Goal: Information Seeking & Learning: Learn about a topic

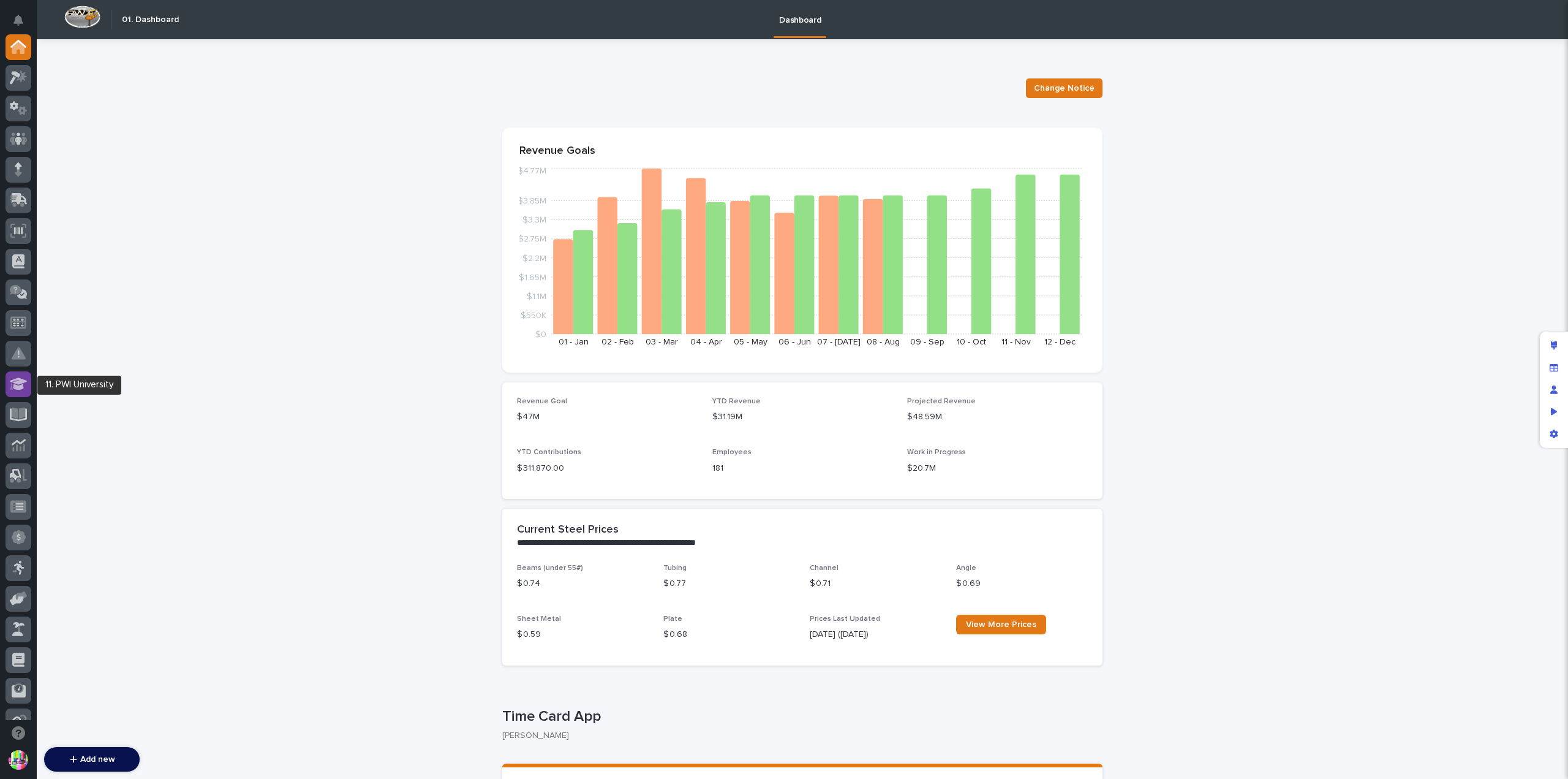
click at [20, 386] on icon at bounding box center [18, 383] width 18 height 12
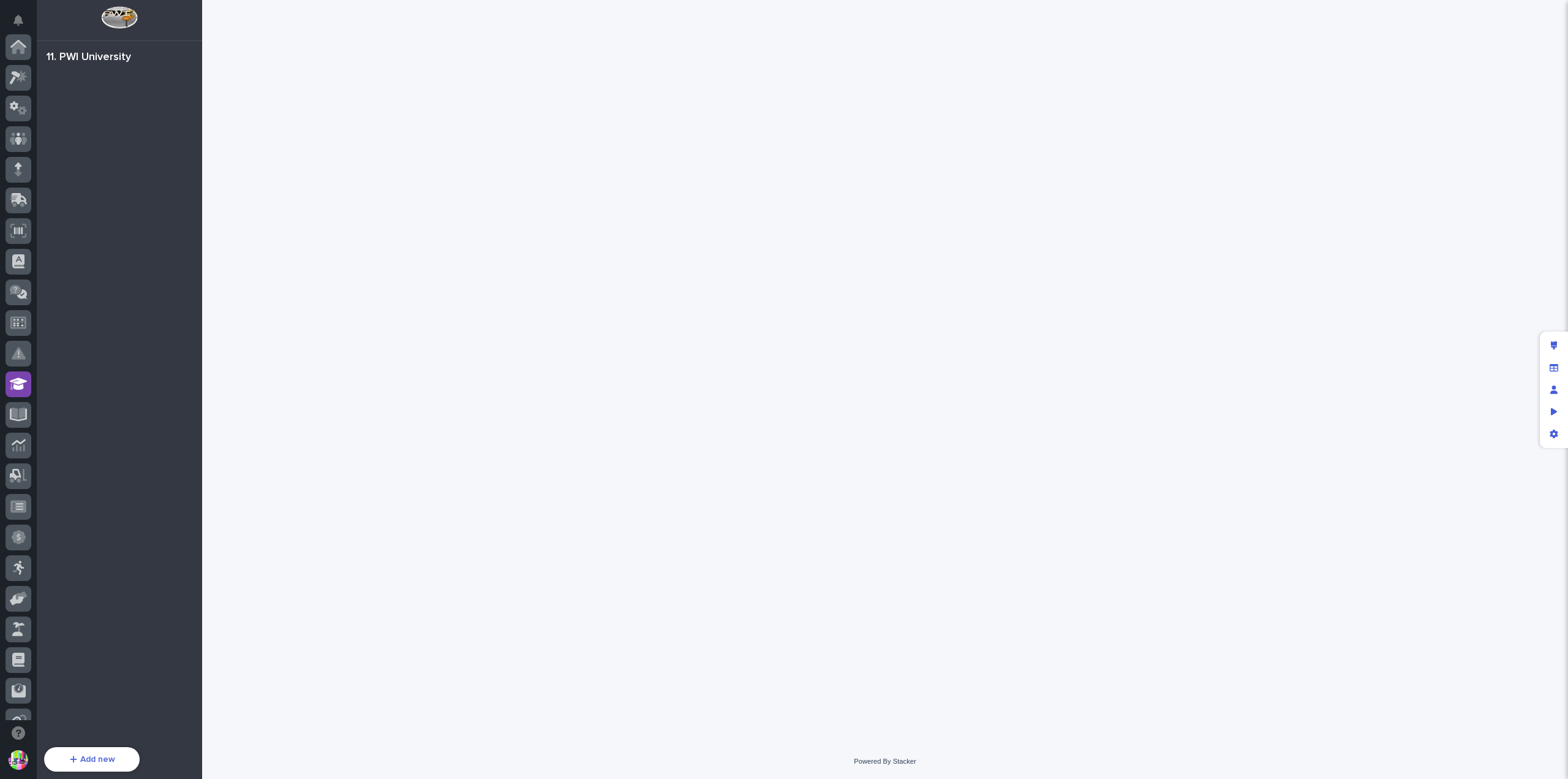
scroll to position [233, 0]
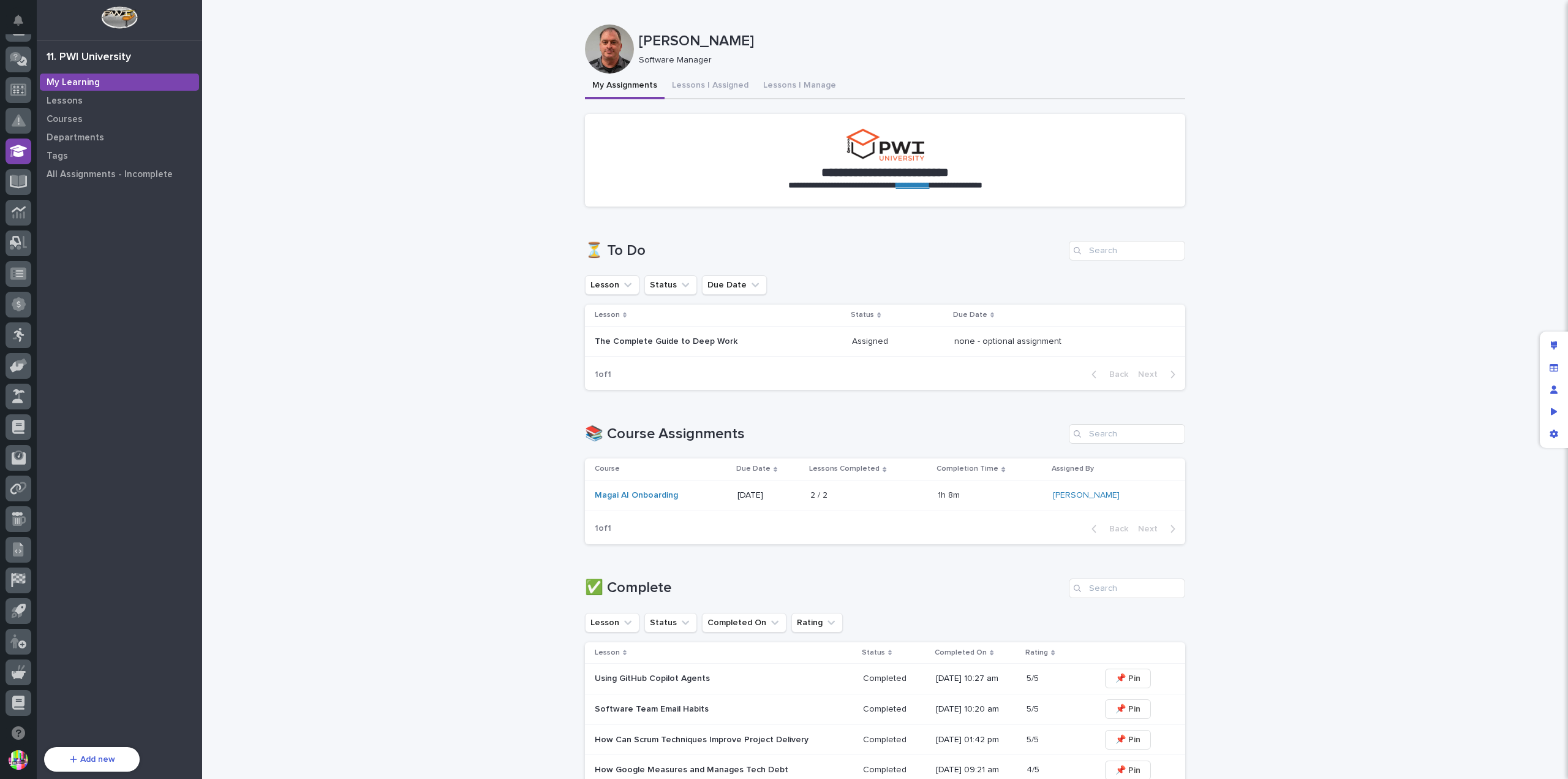
click at [922, 187] on link "**********" at bounding box center [913, 185] width 34 height 9
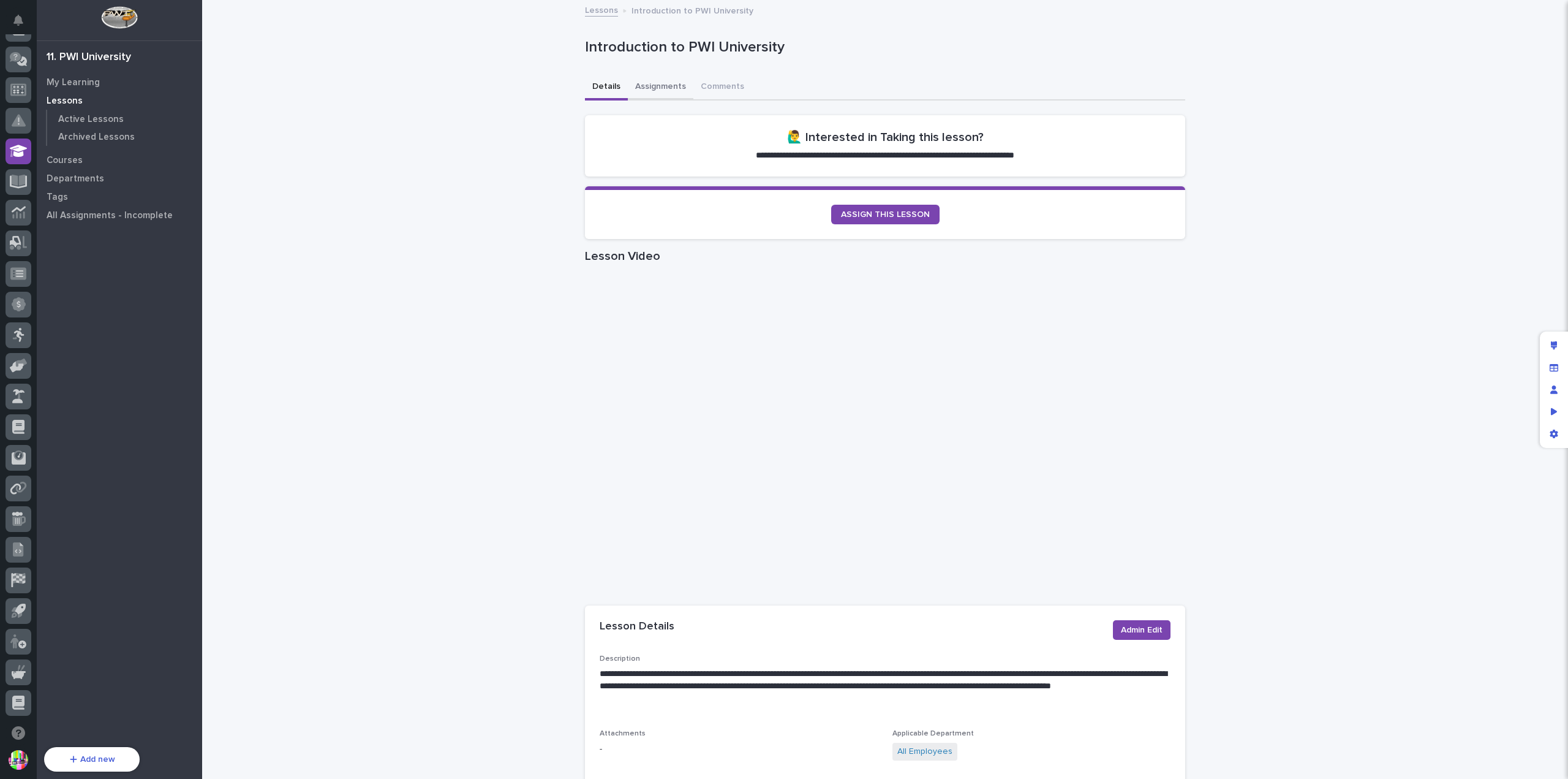
click at [655, 88] on button "Assignments" at bounding box center [661, 87] width 66 height 26
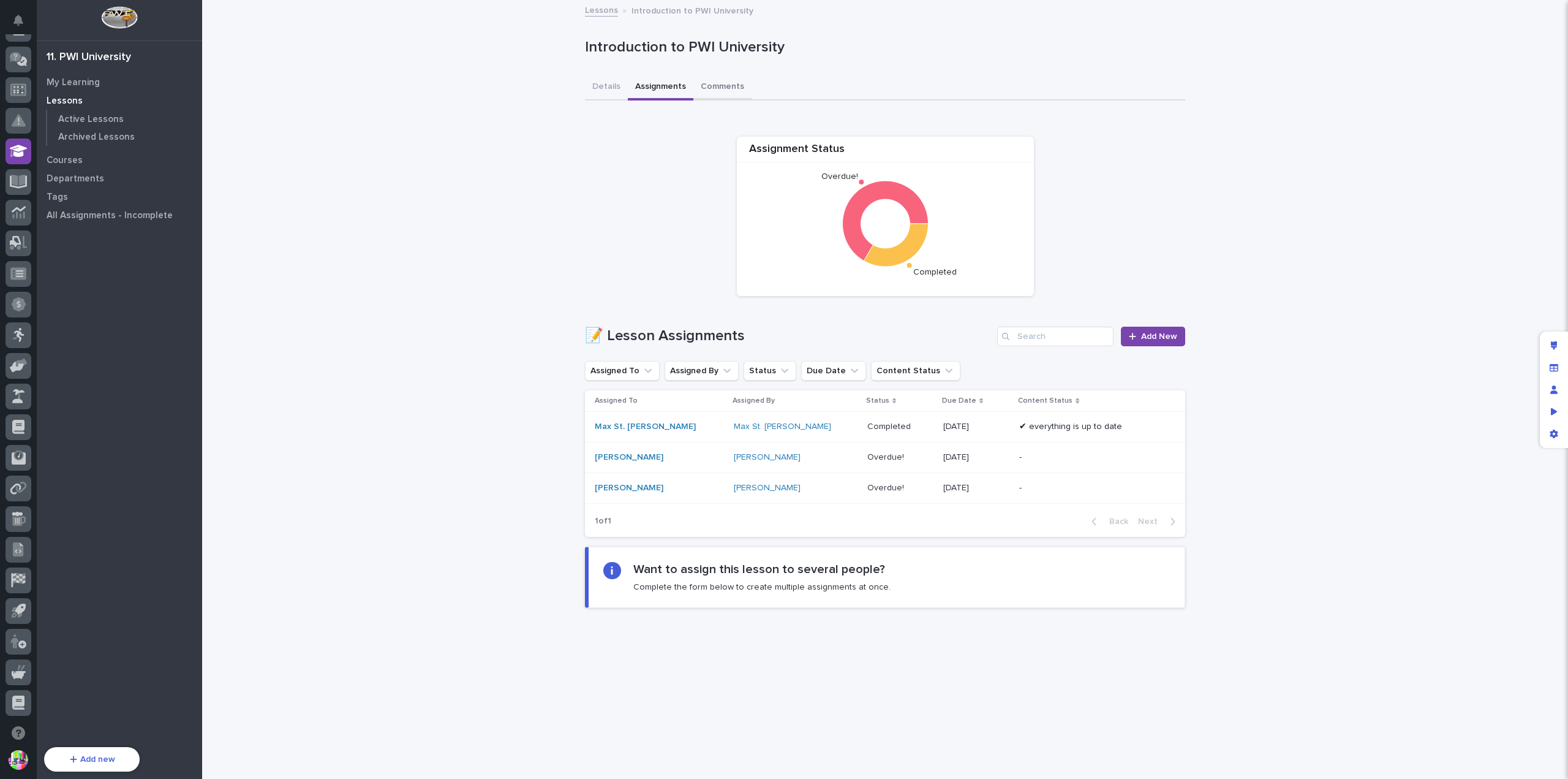
click at [710, 87] on button "Comments" at bounding box center [722, 87] width 58 height 26
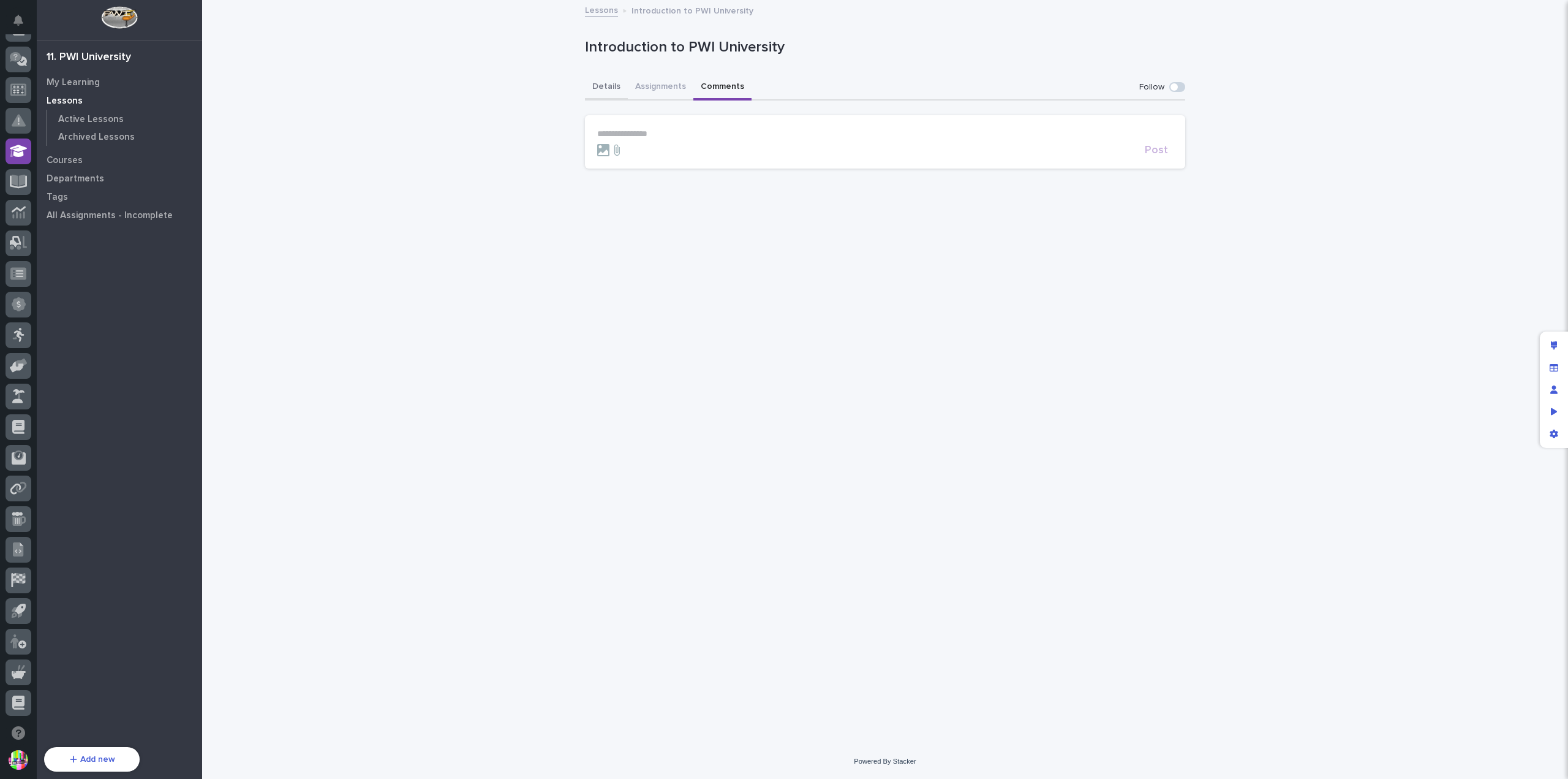
click at [602, 80] on button "Details" at bounding box center [607, 87] width 43 height 26
